Goal: Transaction & Acquisition: Purchase product/service

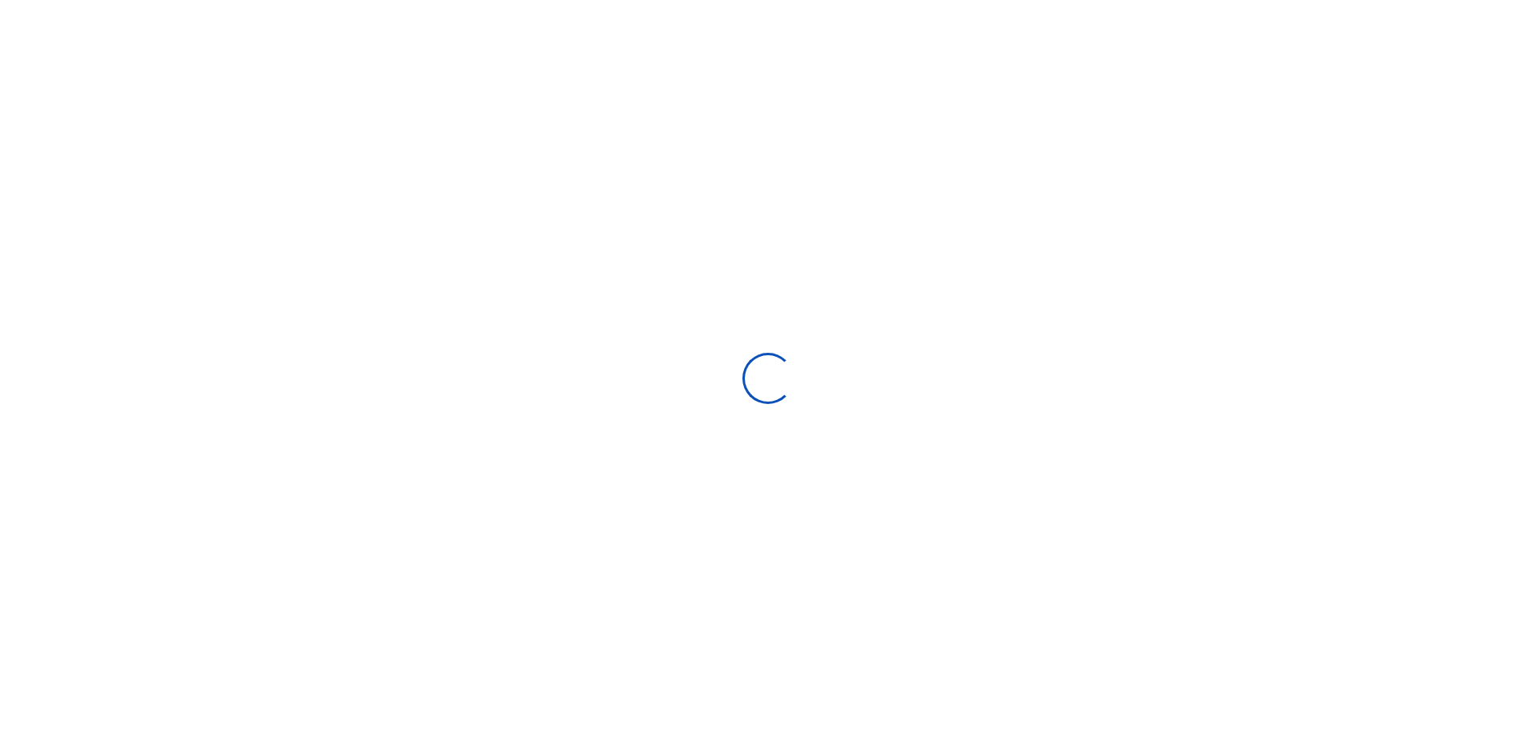
select select
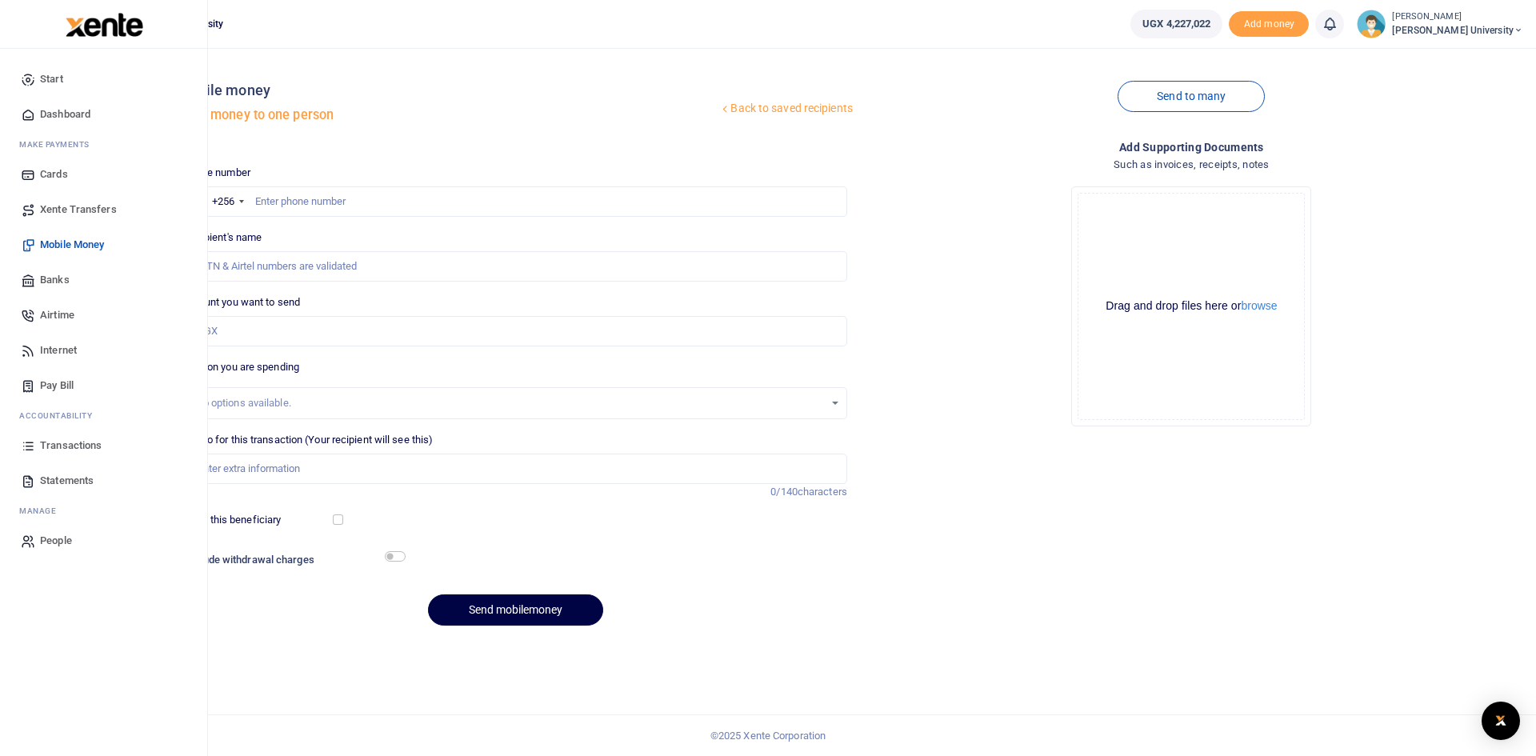
click at [54, 114] on span "Dashboard" at bounding box center [65, 114] width 50 height 16
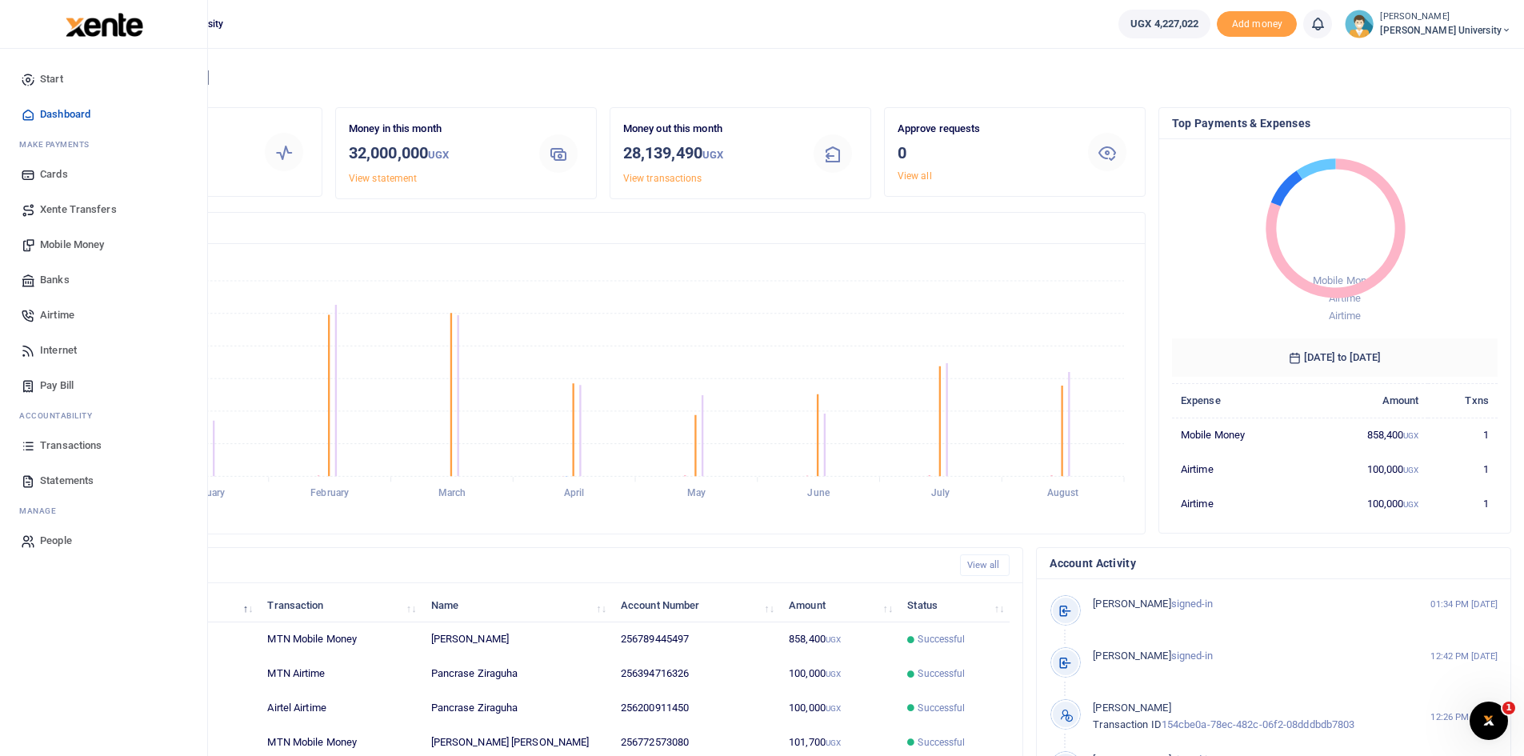
click at [66, 246] on span "Mobile Money" at bounding box center [72, 245] width 64 height 16
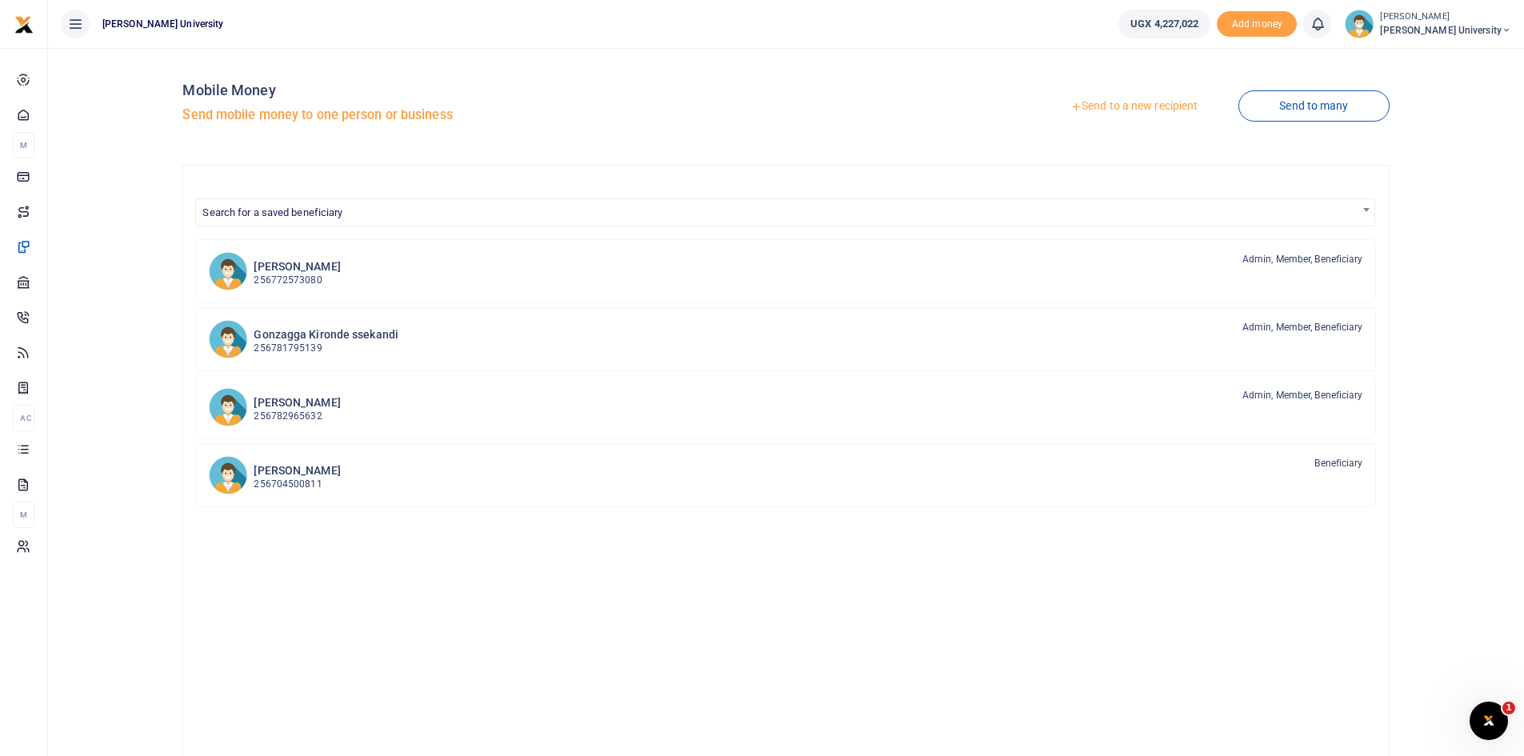
click at [1090, 106] on link "Send to a new recipient" at bounding box center [1134, 106] width 209 height 29
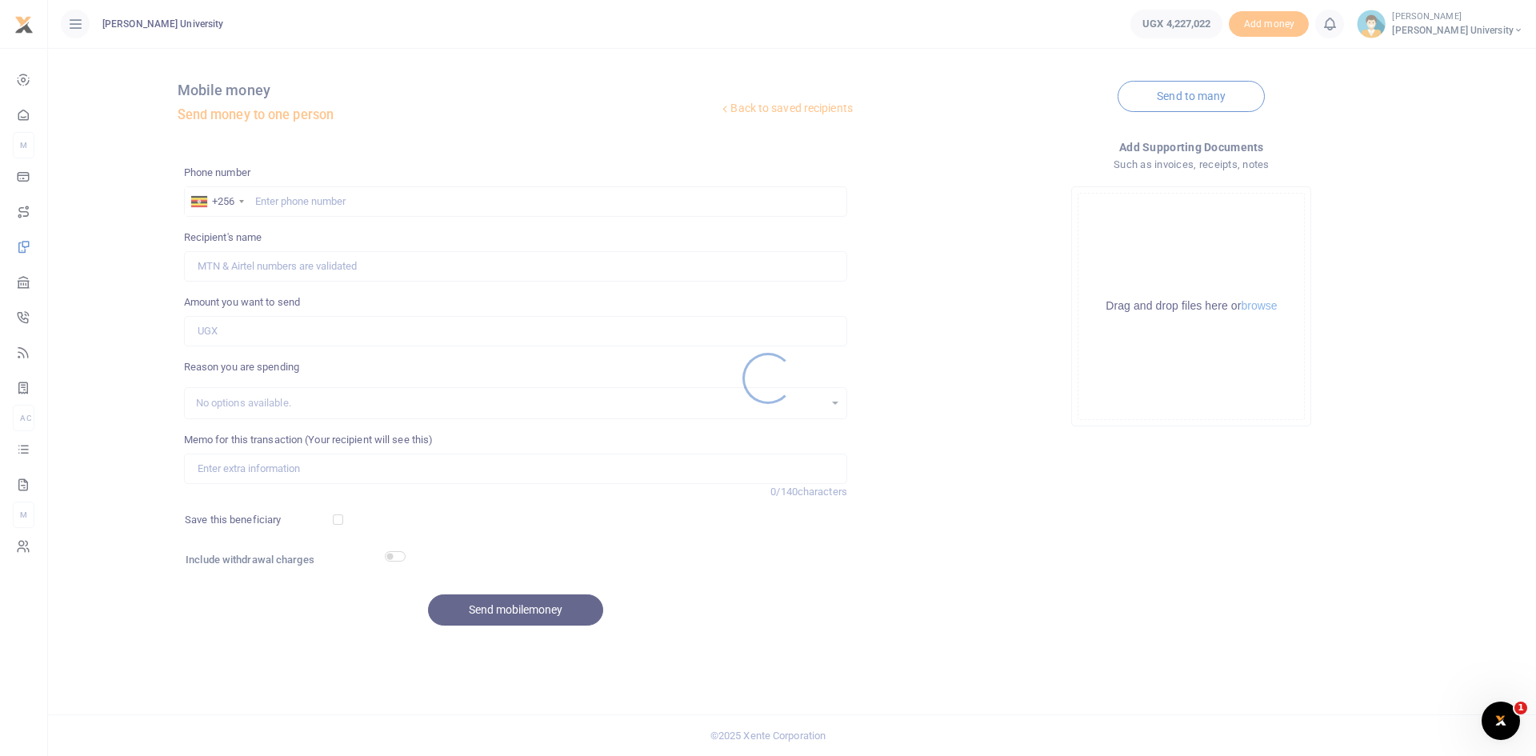
click at [269, 195] on div at bounding box center [768, 378] width 1536 height 756
click at [269, 198] on div at bounding box center [768, 378] width 1536 height 756
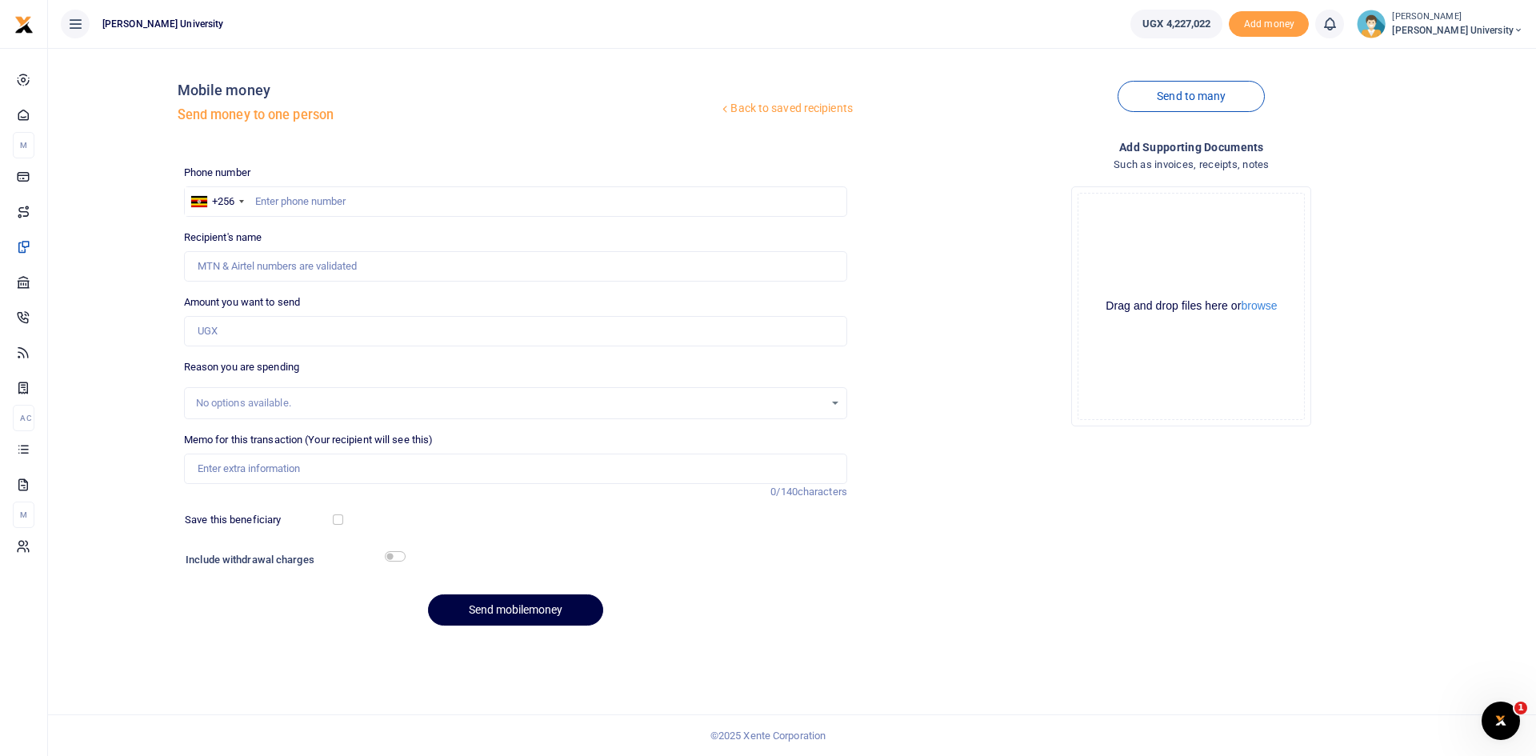
click at [265, 203] on div at bounding box center [768, 378] width 1536 height 756
click at [265, 203] on input "text" at bounding box center [515, 201] width 663 height 30
type input "0781658341"
type input "Keith Busingye"
type input "0781658341"
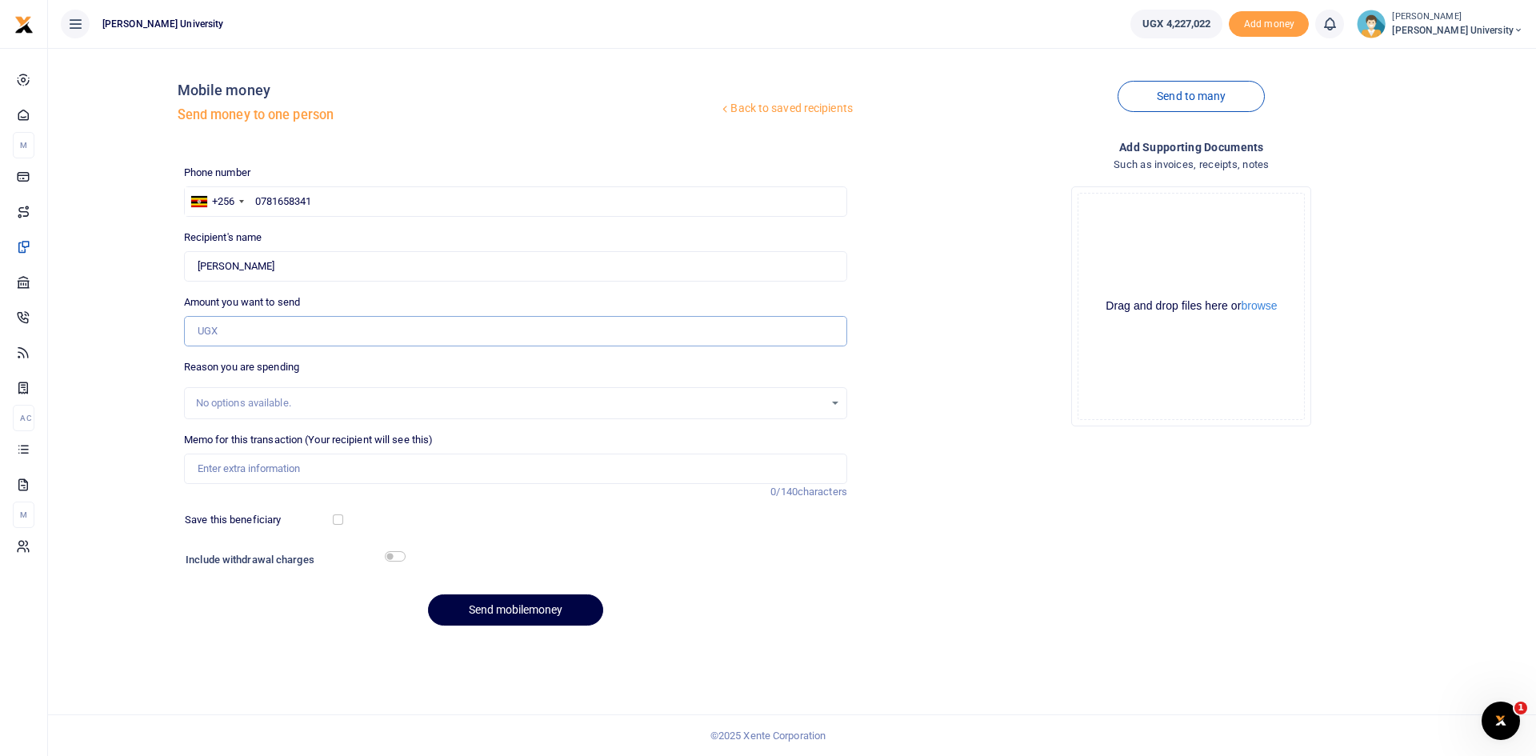
click at [206, 331] on input "Amount you want to send" at bounding box center [515, 331] width 663 height 30
click at [932, 587] on div "Add supporting Documents Such as invoices, receipts, notes Drop your files here…" at bounding box center [1192, 388] width 676 height 501
click at [201, 328] on input "Amount you want to send" at bounding box center [515, 331] width 663 height 30
type input "1,247,600"
click at [238, 476] on input "Memo for this transaction (Your recipient will see this)" at bounding box center [515, 469] width 663 height 30
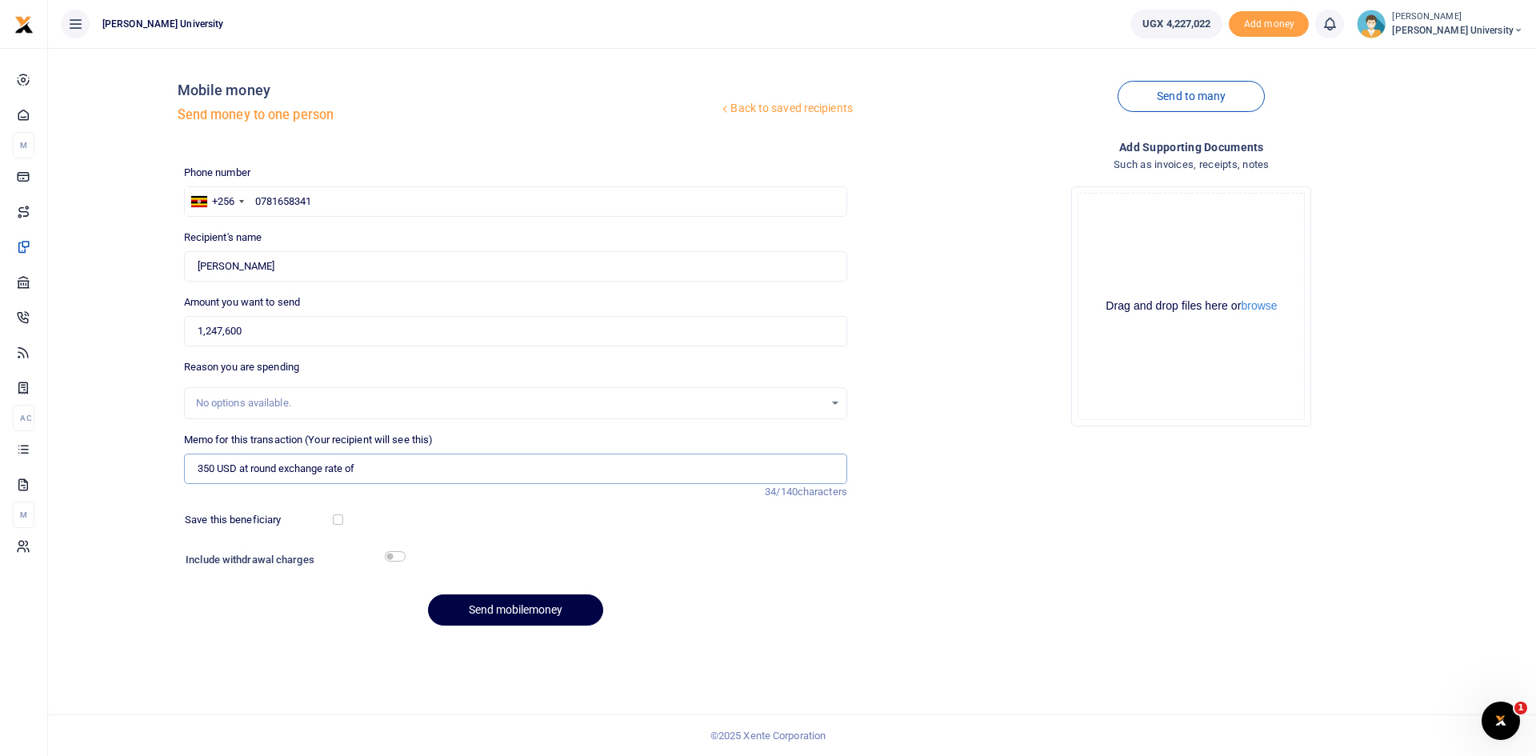
type input "350 USD at round exchange rate of"
click at [215, 302] on label "Amount you want to send" at bounding box center [242, 302] width 116 height 16
click at [230, 331] on input "1,247,600" at bounding box center [515, 331] width 663 height 30
type input "1,247,004"
click at [356, 475] on input "350 USD at round exchange rate of" at bounding box center [515, 469] width 663 height 30
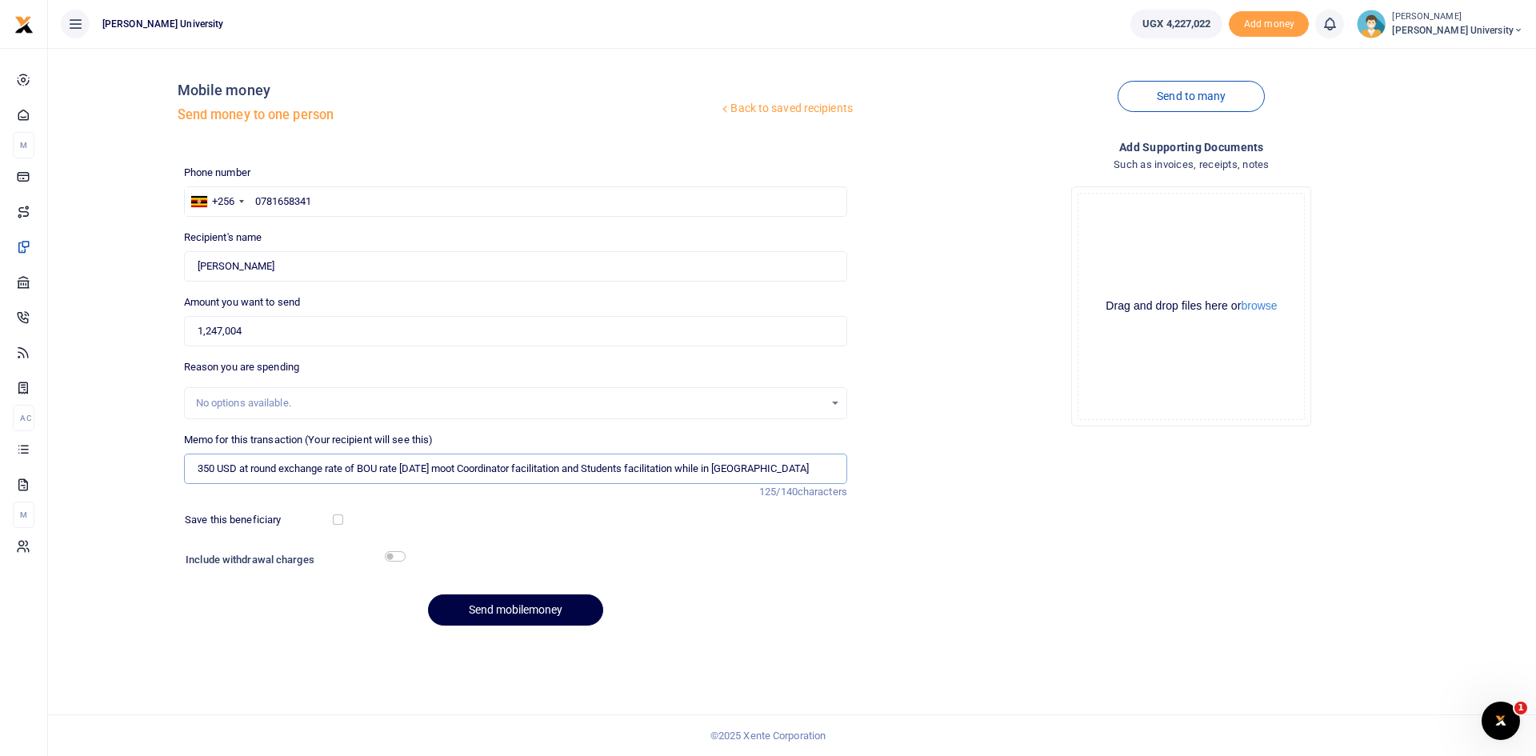
type input "350 USD at round exchange rate of BOU rate 21 08 2025 moot Coordinator facilita…"
click at [247, 326] on input "1,247,004" at bounding box center [515, 331] width 663 height 30
type input "1,247,400"
click at [407, 463] on input "350 USD at round exchange rate of BOU rate 21 08 2025 moot Coordinator facilita…" at bounding box center [515, 469] width 663 height 30
click at [404, 467] on input "350 USD at round exchange rate of BOU rate 21 08 2025 moot Coordinator facilita…" at bounding box center [515, 469] width 663 height 30
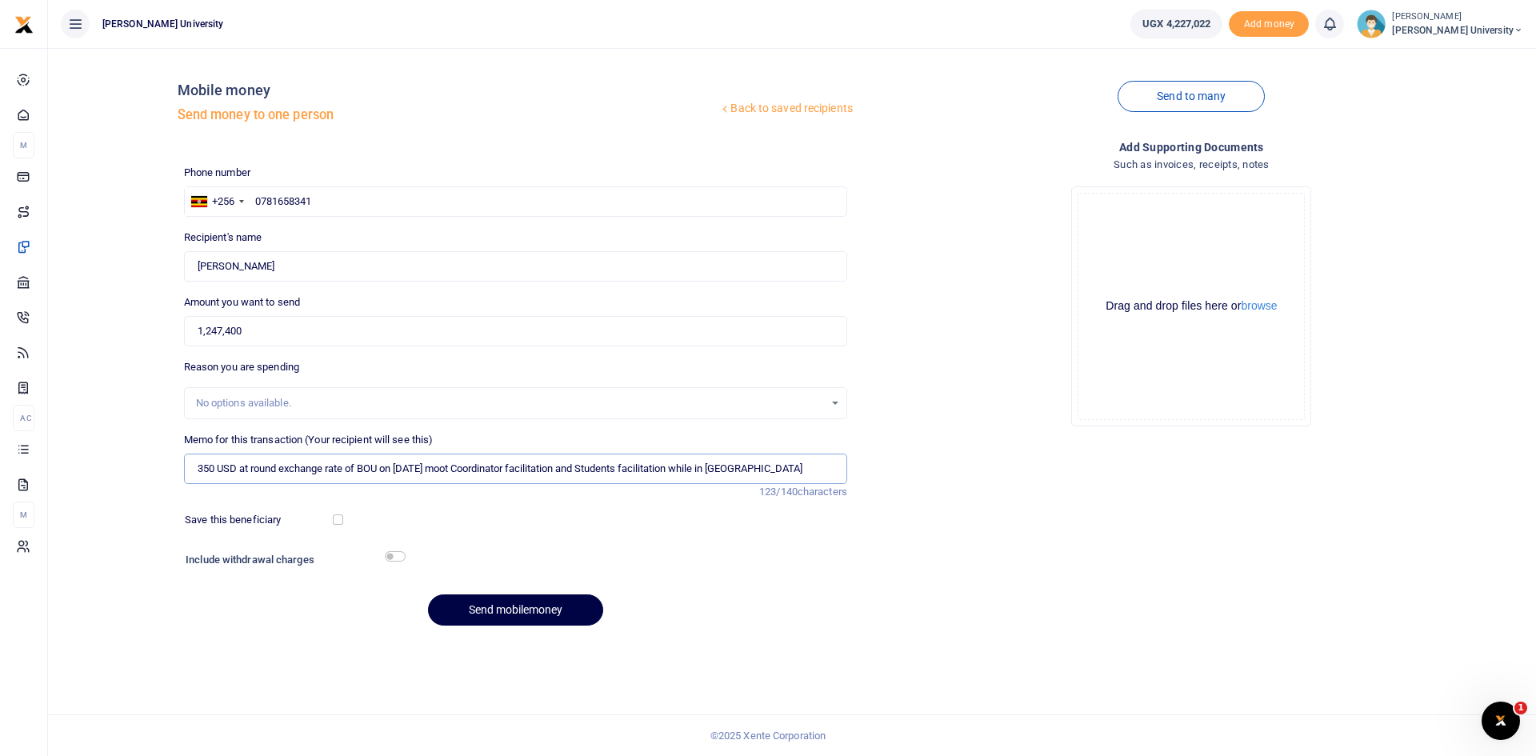
click at [449, 469] on input "350 USD at round exchange rate of BOU on 21 08 2025 moot Coordinator facilitati…" at bounding box center [515, 469] width 663 height 30
click at [506, 468] on input "350 USD at round exchange rate of BOU on 21 08 2025 being moot Coordinator faci…" at bounding box center [515, 469] width 663 height 30
type input "350 USD at round exchange rate of BOU on 21 08 2025 being moot Coordinator faci…"
click at [528, 612] on button "Send mobilemoney" at bounding box center [515, 609] width 175 height 31
